Goal: Find specific page/section: Find specific page/section

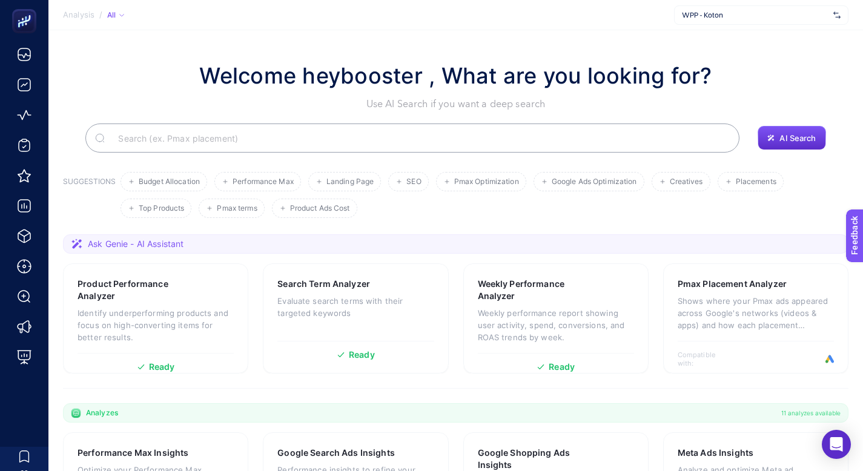
click at [740, 19] on span "WPP - Koton" at bounding box center [755, 15] width 147 height 10
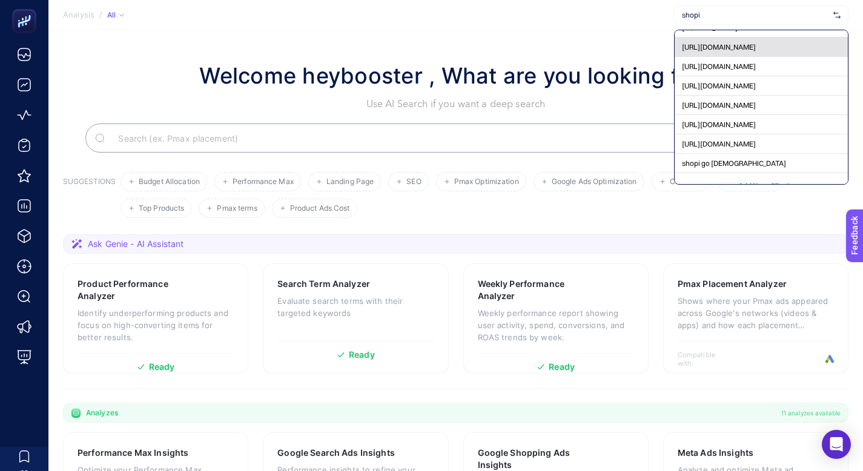
scroll to position [64, 0]
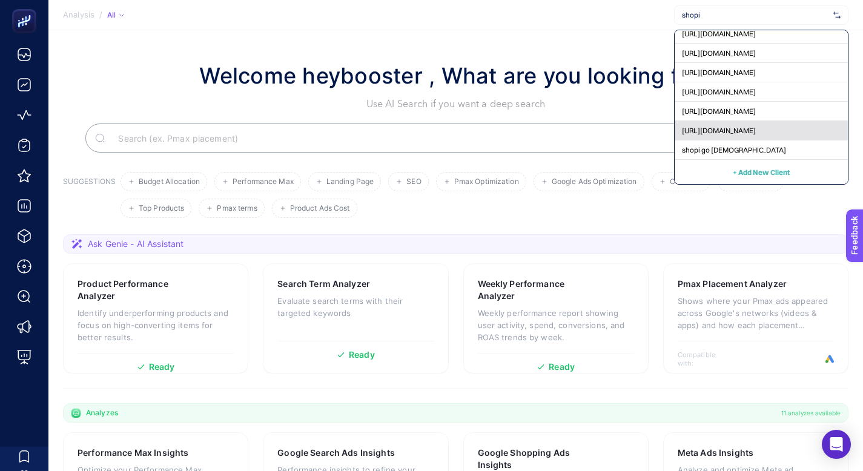
type input "shopi"
click at [717, 129] on span "[URL][DOMAIN_NAME]" at bounding box center [719, 131] width 74 height 10
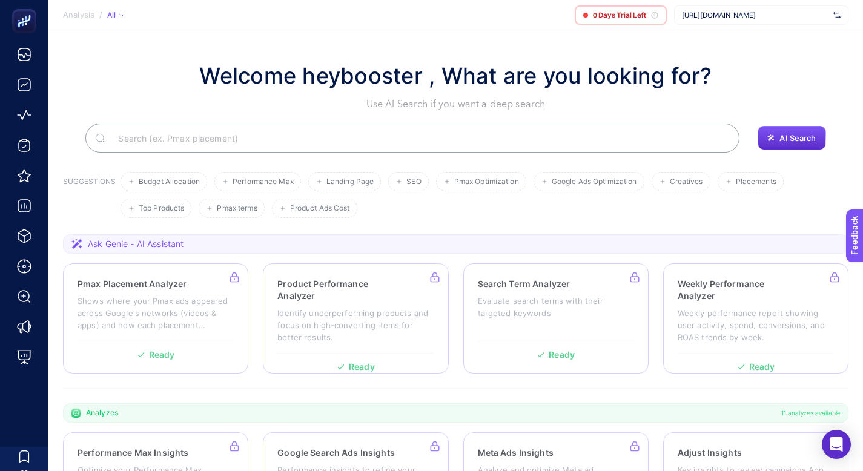
click at [744, 18] on span "[URL][DOMAIN_NAME]" at bounding box center [755, 15] width 147 height 10
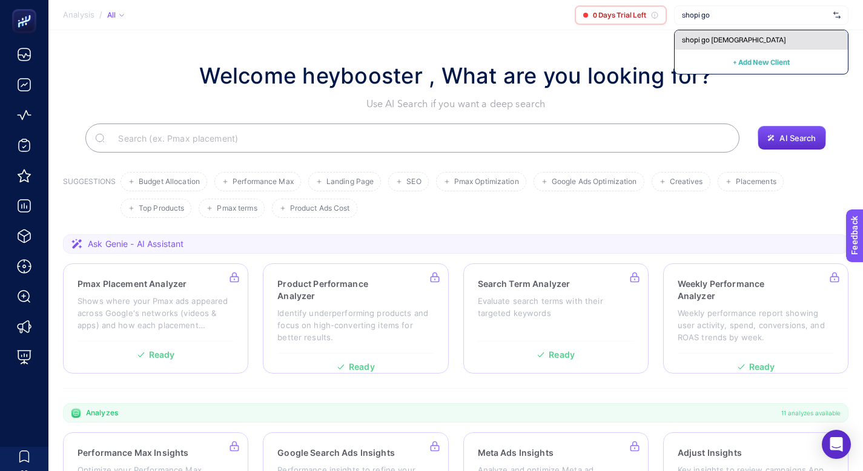
type input "shopi go"
click at [719, 37] on span "shopi go [DEMOGRAPHIC_DATA]" at bounding box center [734, 40] width 104 height 10
